Goal: Information Seeking & Learning: Find specific fact

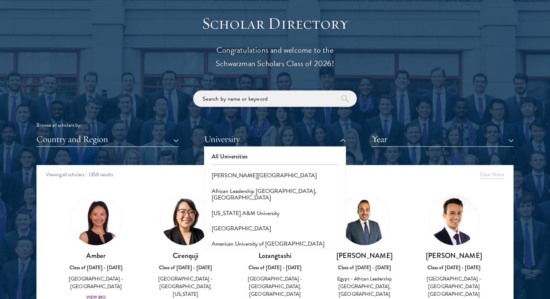
scroll to position [801, 0]
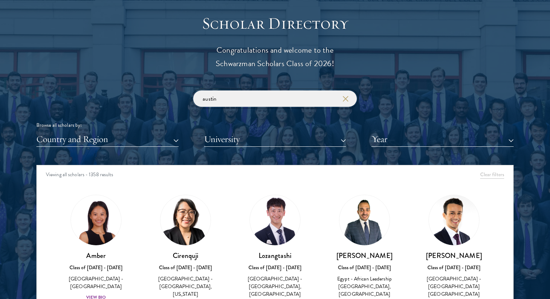
click button "submit" at bounding box center [0, 0] width 0 height 0
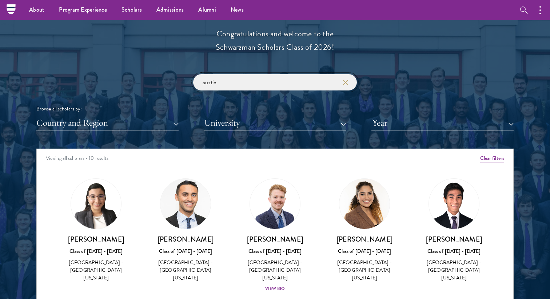
scroll to position [808, 0]
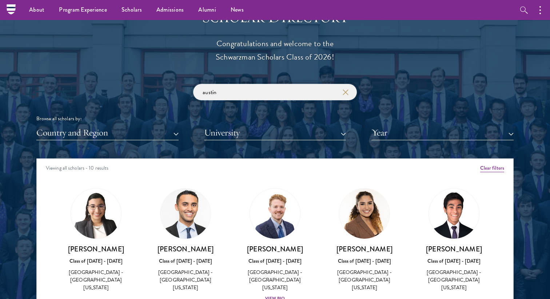
drag, startPoint x: 222, startPoint y: 91, endPoint x: 187, endPoint y: 91, distance: 34.9
click at [196, 91] on input "austin" at bounding box center [275, 92] width 164 height 16
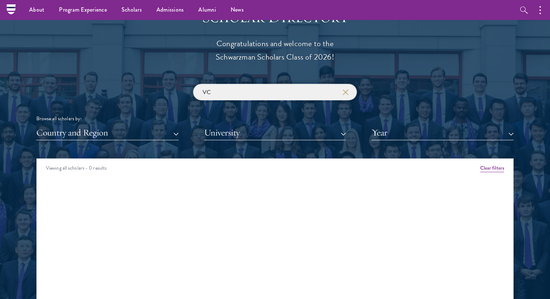
type input "V"
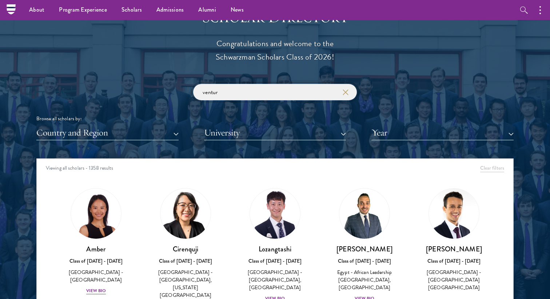
type input "venture"
